Goal: Information Seeking & Learning: Learn about a topic

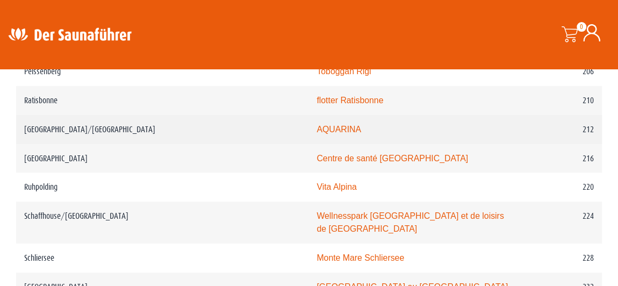
click at [317, 125] on font "AQUARINA" at bounding box center [339, 129] width 45 height 9
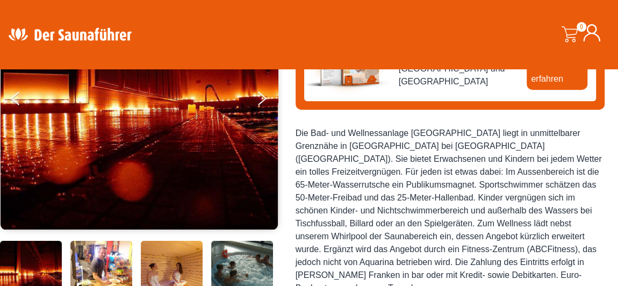
scroll to position [187, 0]
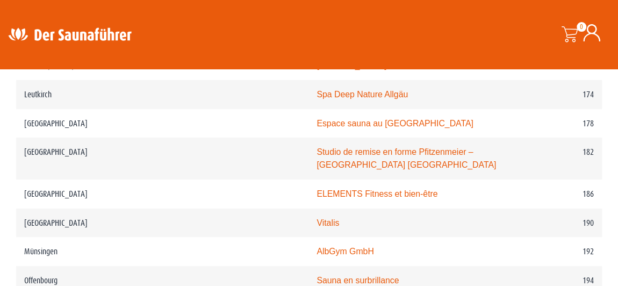
scroll to position [1739, 0]
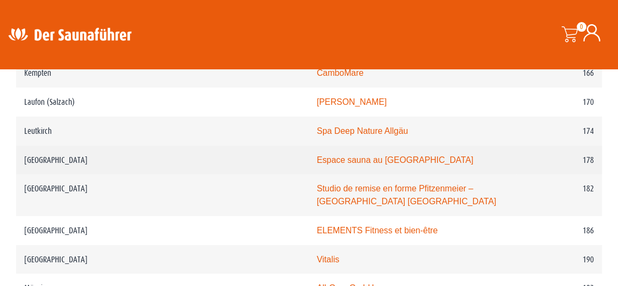
click at [317, 155] on font "Espace sauna au Stadionbad Ludwigsburg" at bounding box center [395, 159] width 156 height 9
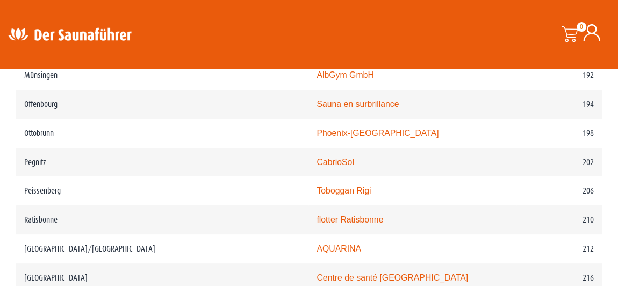
scroll to position [1954, 0]
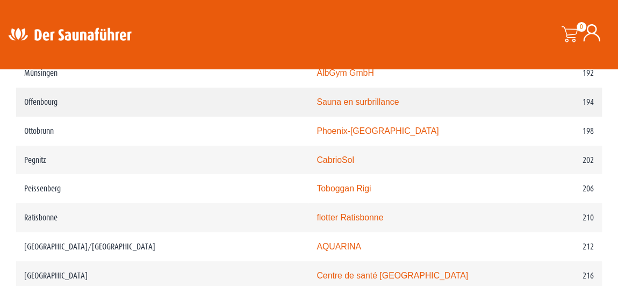
click at [317, 97] on font "Sauna en surbrillance" at bounding box center [358, 101] width 82 height 9
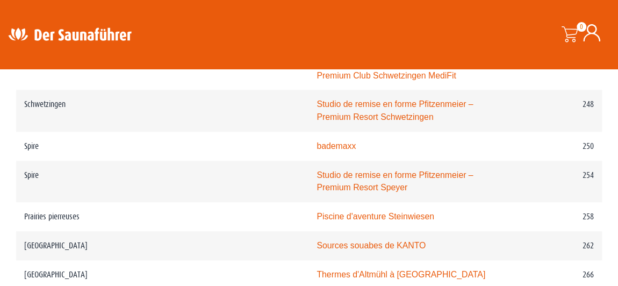
scroll to position [2384, 0]
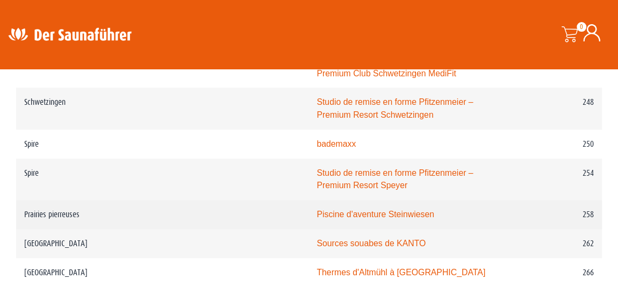
click at [317, 210] on font "Piscine d'aventure Steinwiesen" at bounding box center [376, 214] width 118 height 9
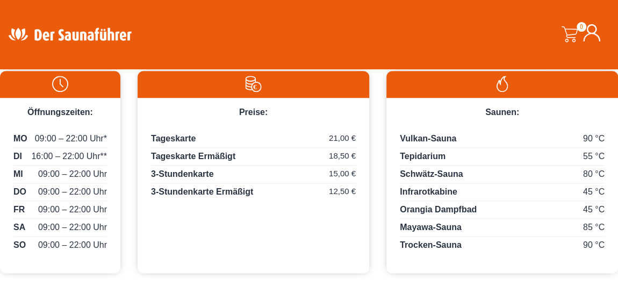
scroll to position [625, 0]
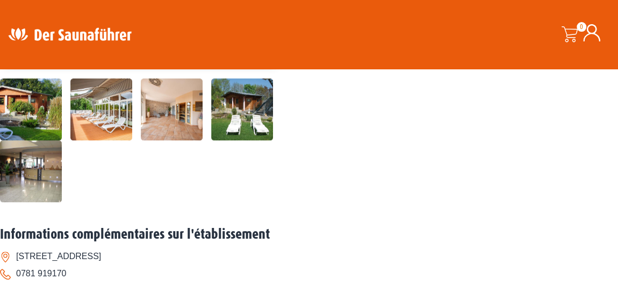
scroll to position [352, 0]
